Goal: Task Accomplishment & Management: Use online tool/utility

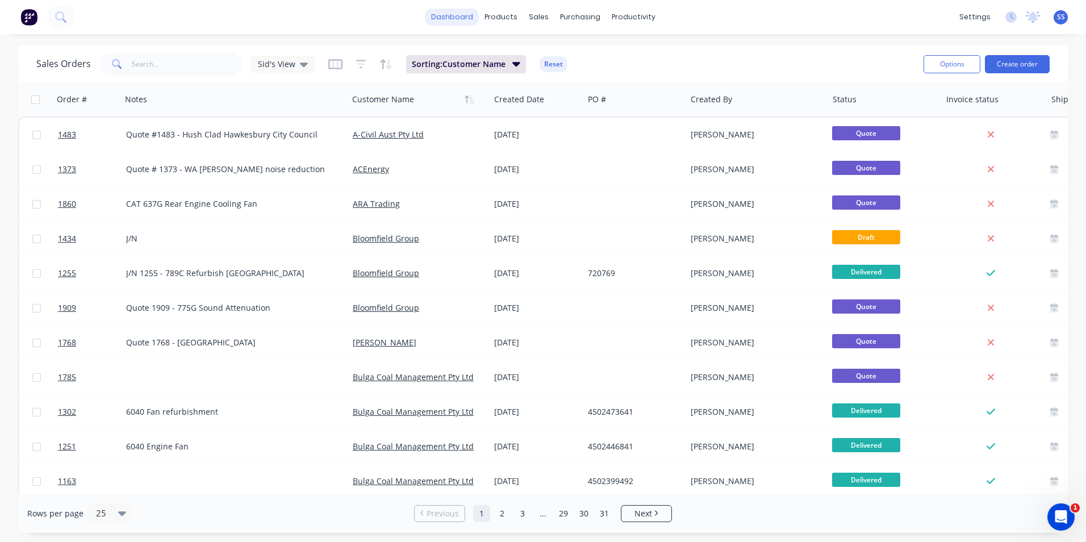
click at [445, 16] on link "dashboard" at bounding box center [451, 17] width 53 height 17
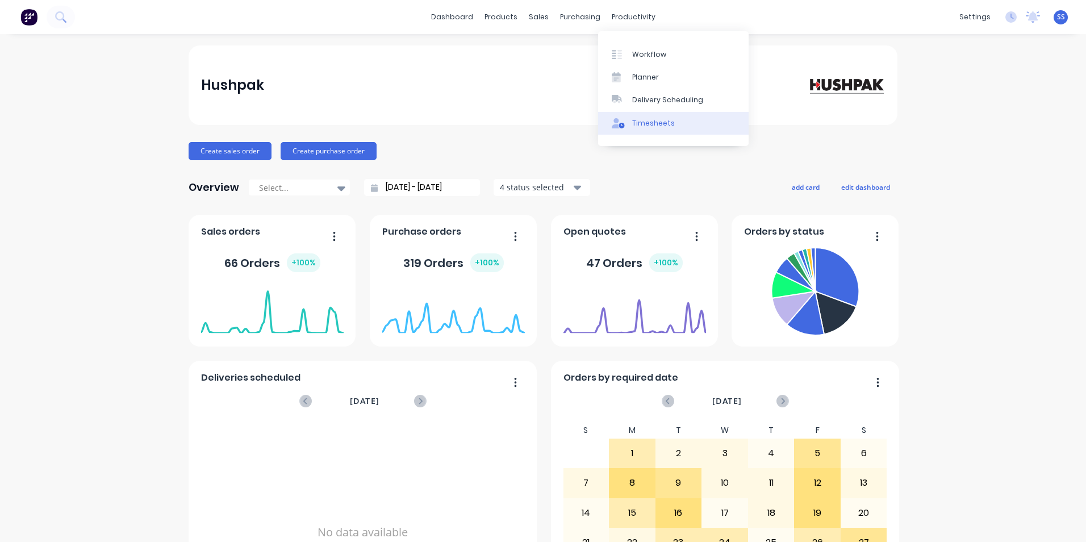
click at [549, 121] on div "Timesheets" at bounding box center [653, 123] width 43 height 10
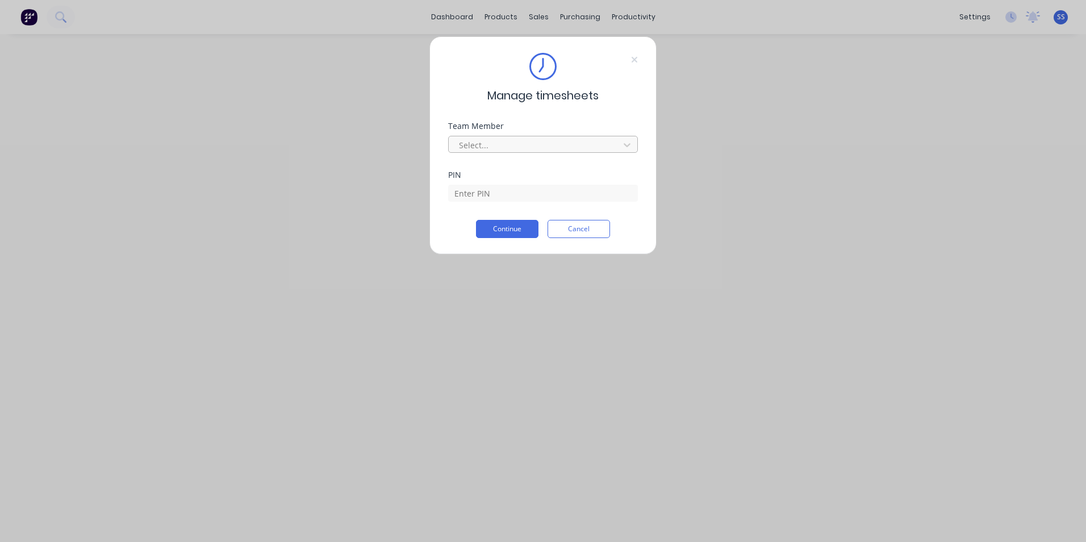
click at [549, 148] on div at bounding box center [536, 145] width 156 height 14
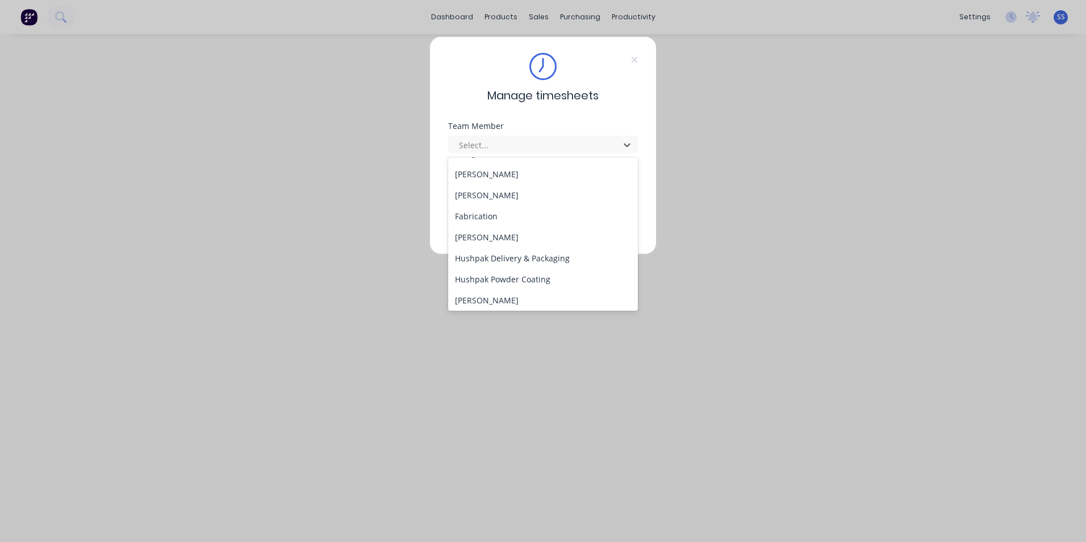
scroll to position [511, 0]
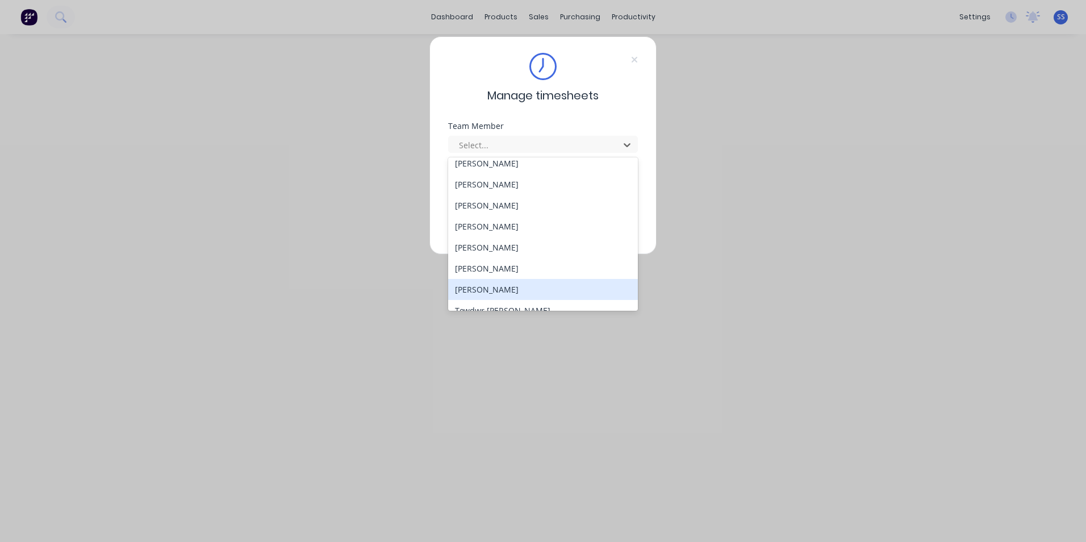
click at [524, 289] on div "[PERSON_NAME]" at bounding box center [543, 289] width 190 height 21
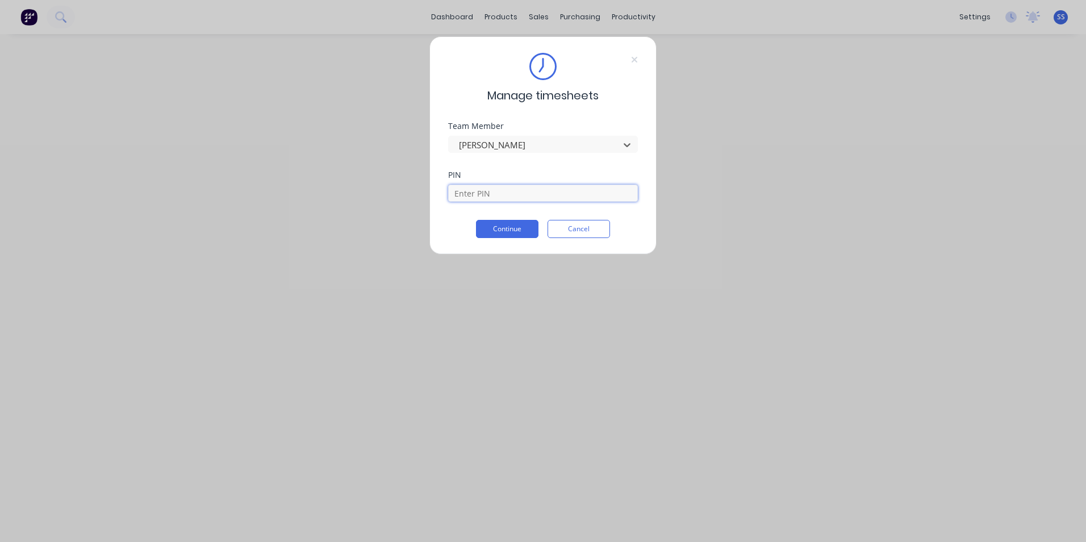
click at [496, 196] on input at bounding box center [543, 193] width 190 height 17
type input "9358"
click at [499, 227] on button "Continue" at bounding box center [507, 229] width 62 height 18
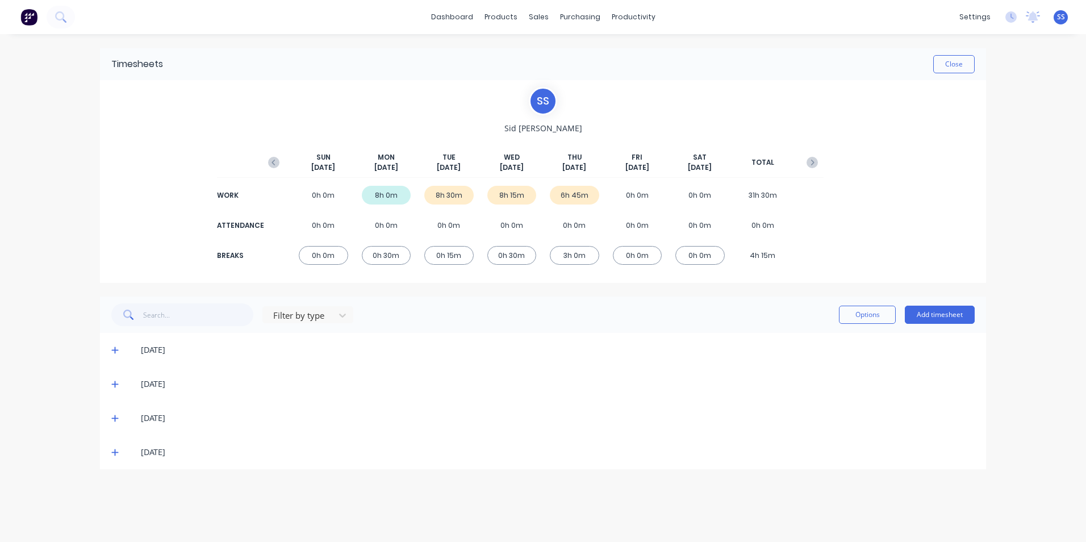
click at [549, 112] on div "dashboard products sales purchasing productivity dashboard products Product Cat…" at bounding box center [543, 271] width 1086 height 542
click at [549, 58] on button "Close" at bounding box center [953, 64] width 41 height 18
